Goal: Register for event/course

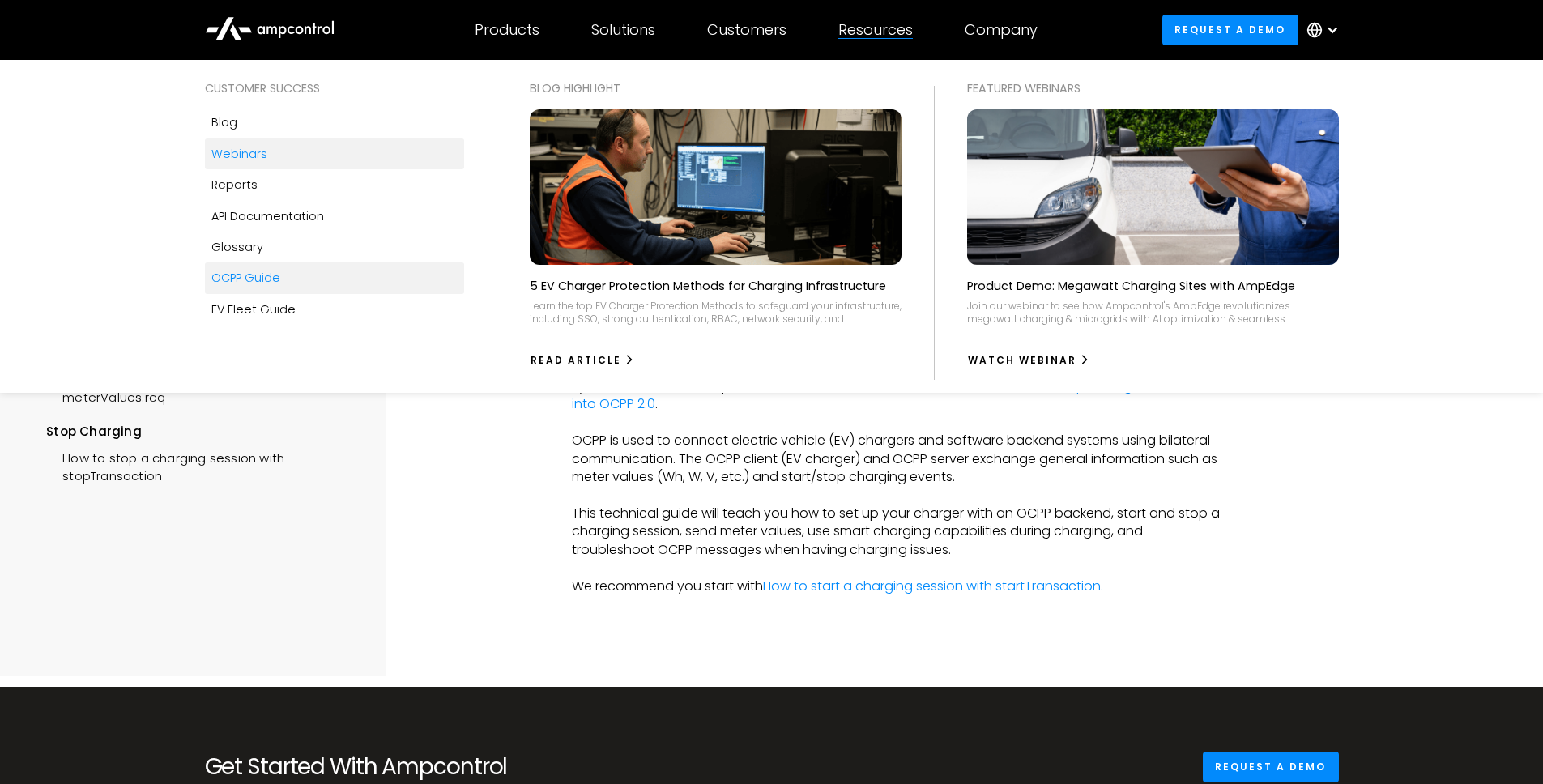
click at [241, 154] on div "Webinars" at bounding box center [239, 154] width 56 height 18
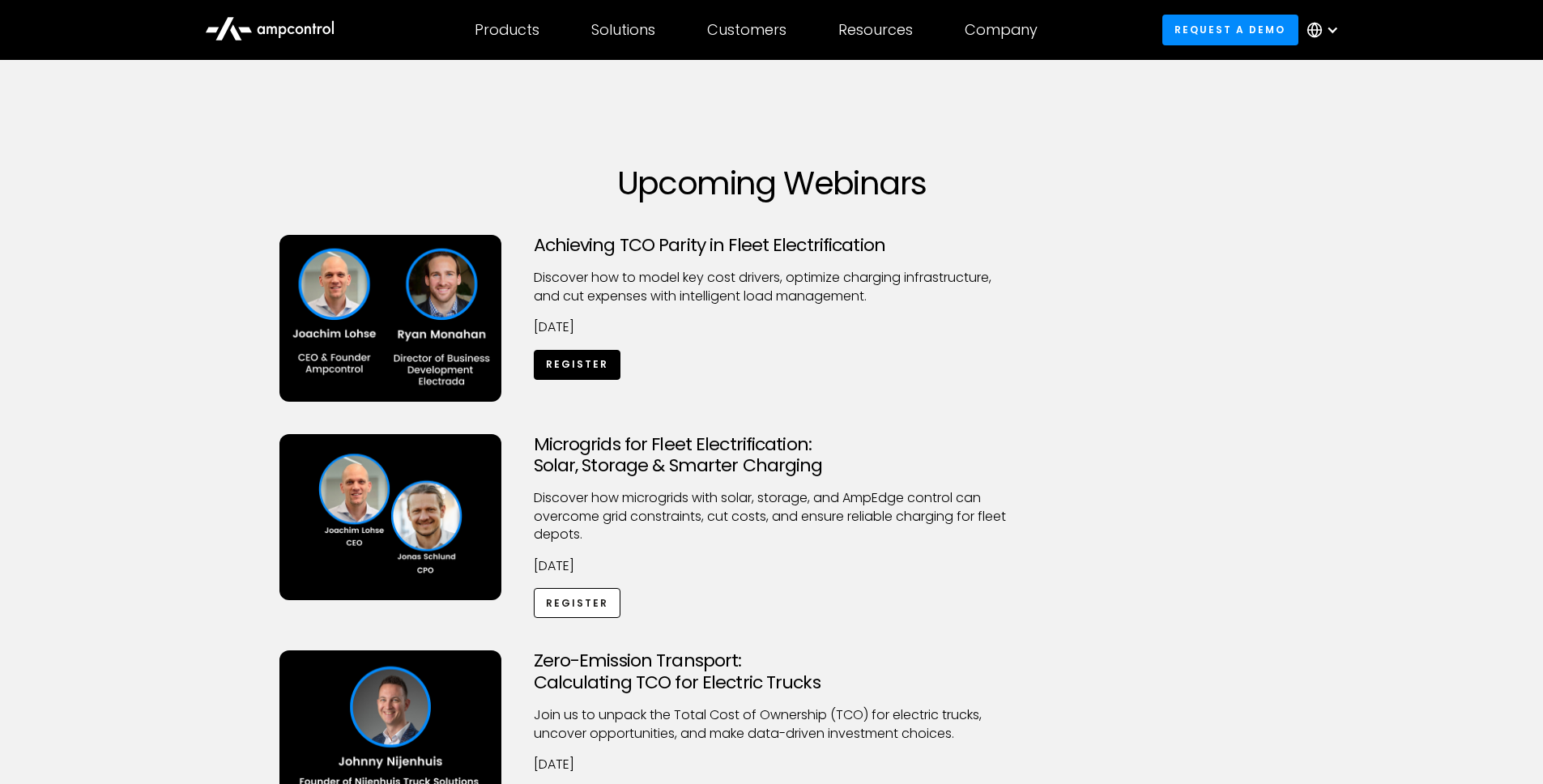
click at [577, 371] on link "Register" at bounding box center [577, 364] width 87 height 30
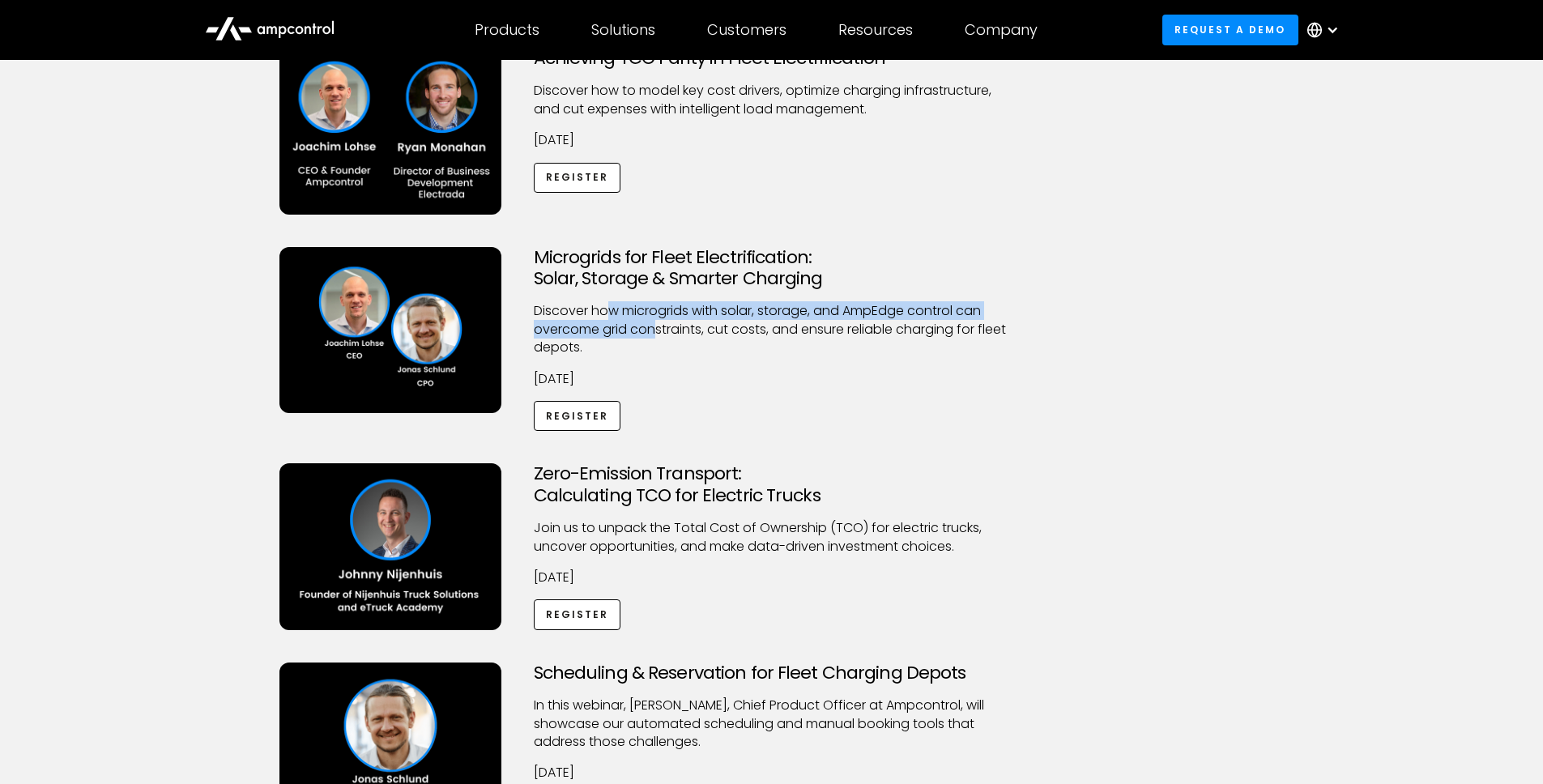
drag, startPoint x: 608, startPoint y: 310, endPoint x: 653, endPoint y: 334, distance: 51.0
click at [653, 334] on p "Discover how microgrids with solar, storage, and AmpEdge control can overcome g…" at bounding box center [772, 329] width 476 height 55
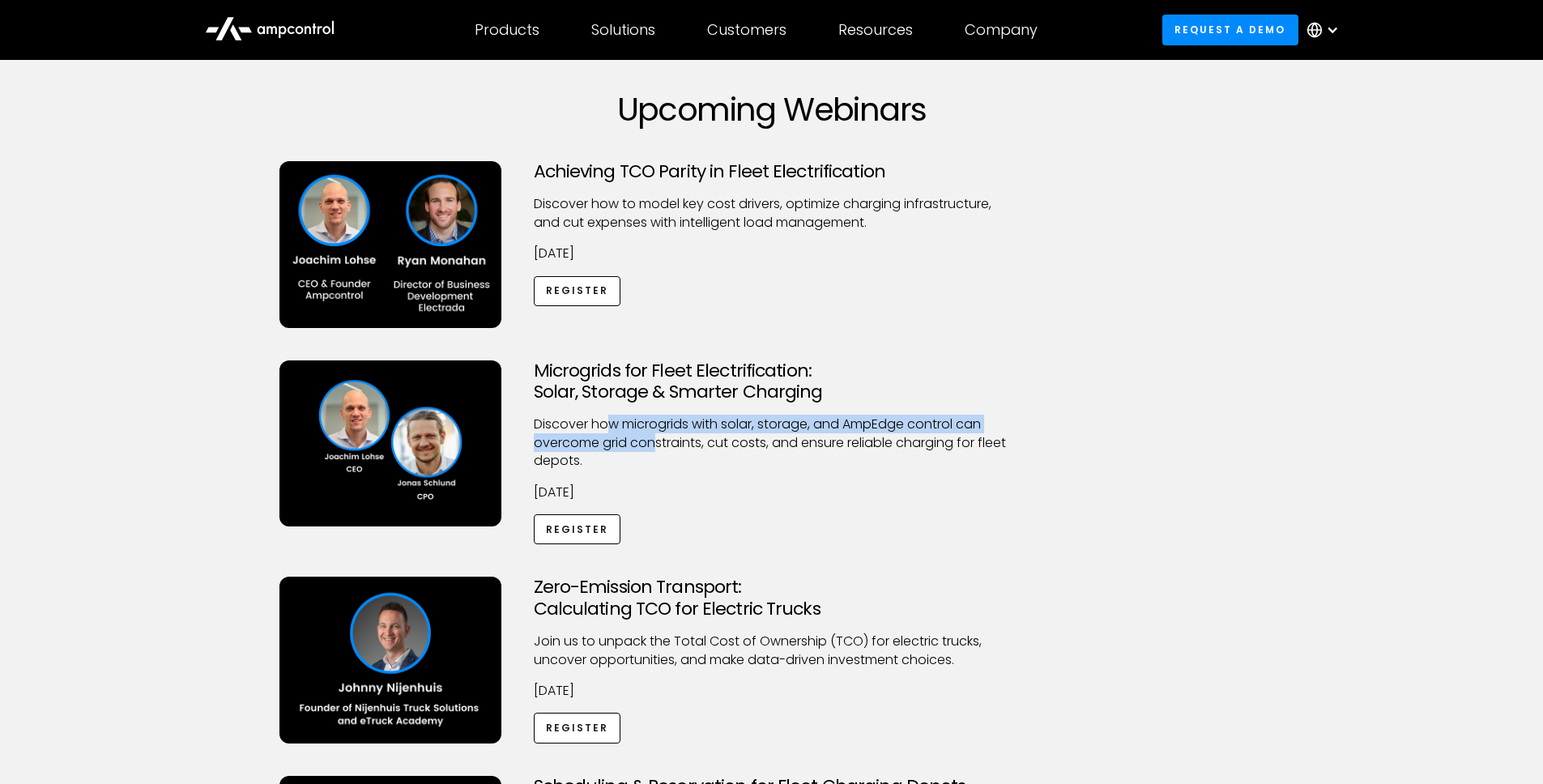
scroll to position [132, 0]
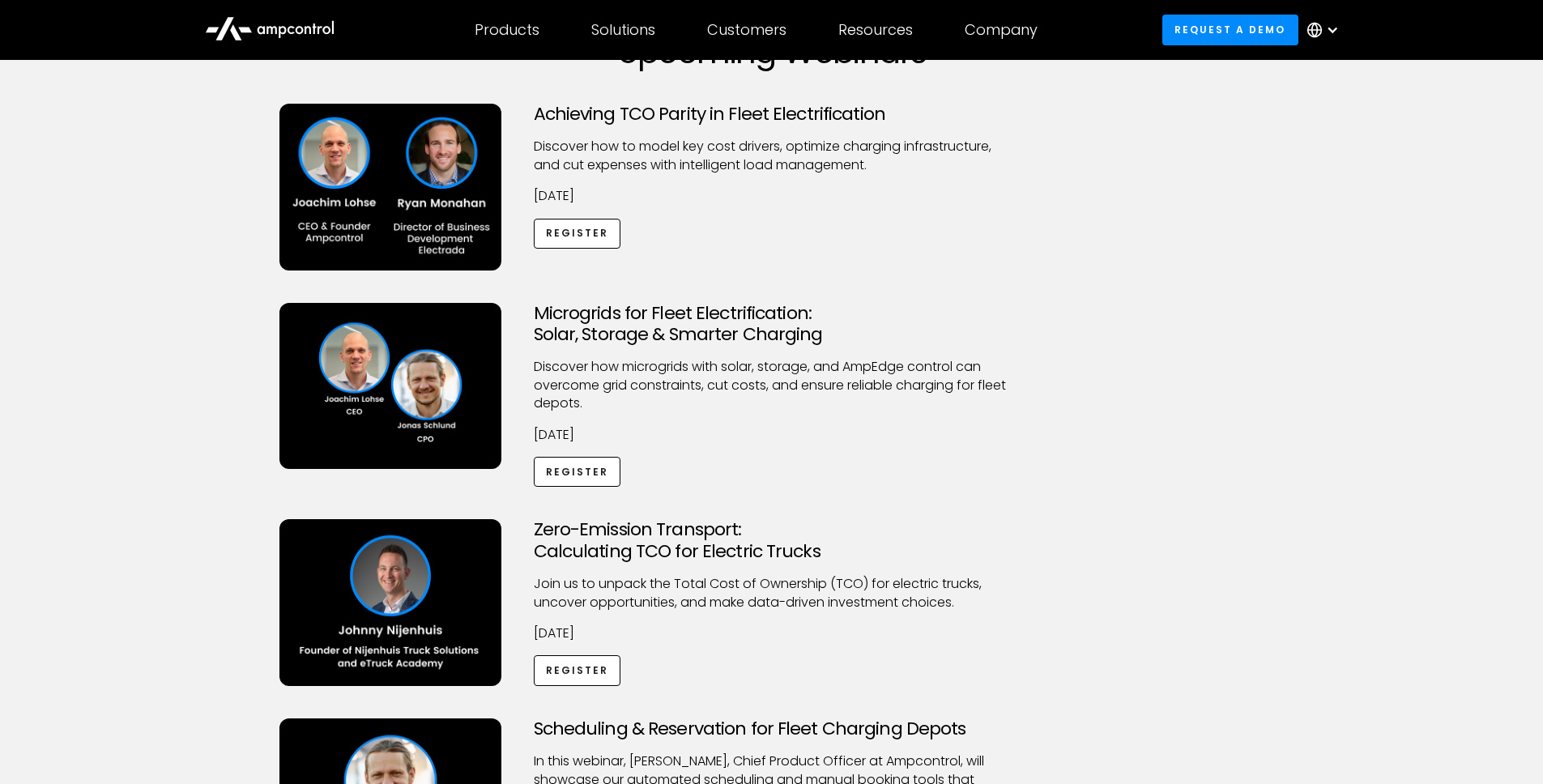
click at [588, 364] on p "Discover how microgrids with solar, storage, and AmpEdge control can overcome g…" at bounding box center [772, 385] width 476 height 55
click at [578, 473] on link "Register" at bounding box center [577, 472] width 87 height 30
